Goal: Transaction & Acquisition: Register for event/course

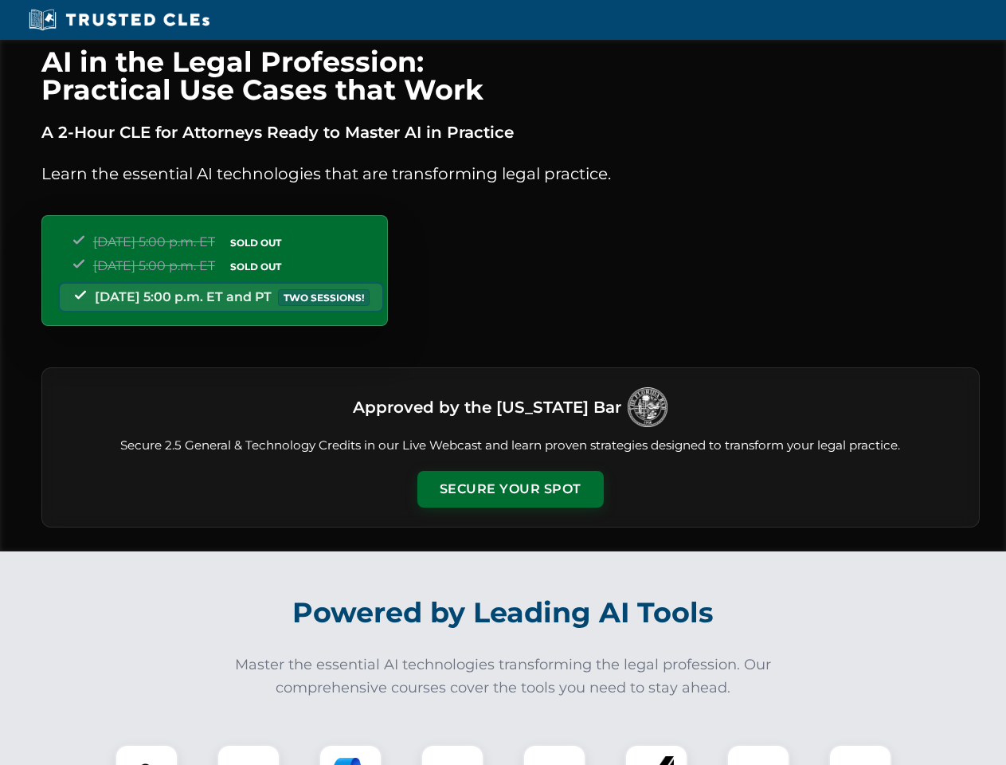
click at [510, 489] on button "Secure Your Spot" at bounding box center [510, 489] width 186 height 37
click at [147, 754] on img at bounding box center [146, 776] width 46 height 46
click at [248, 754] on div at bounding box center [249, 776] width 64 height 64
